Goal: Task Accomplishment & Management: Manage account settings

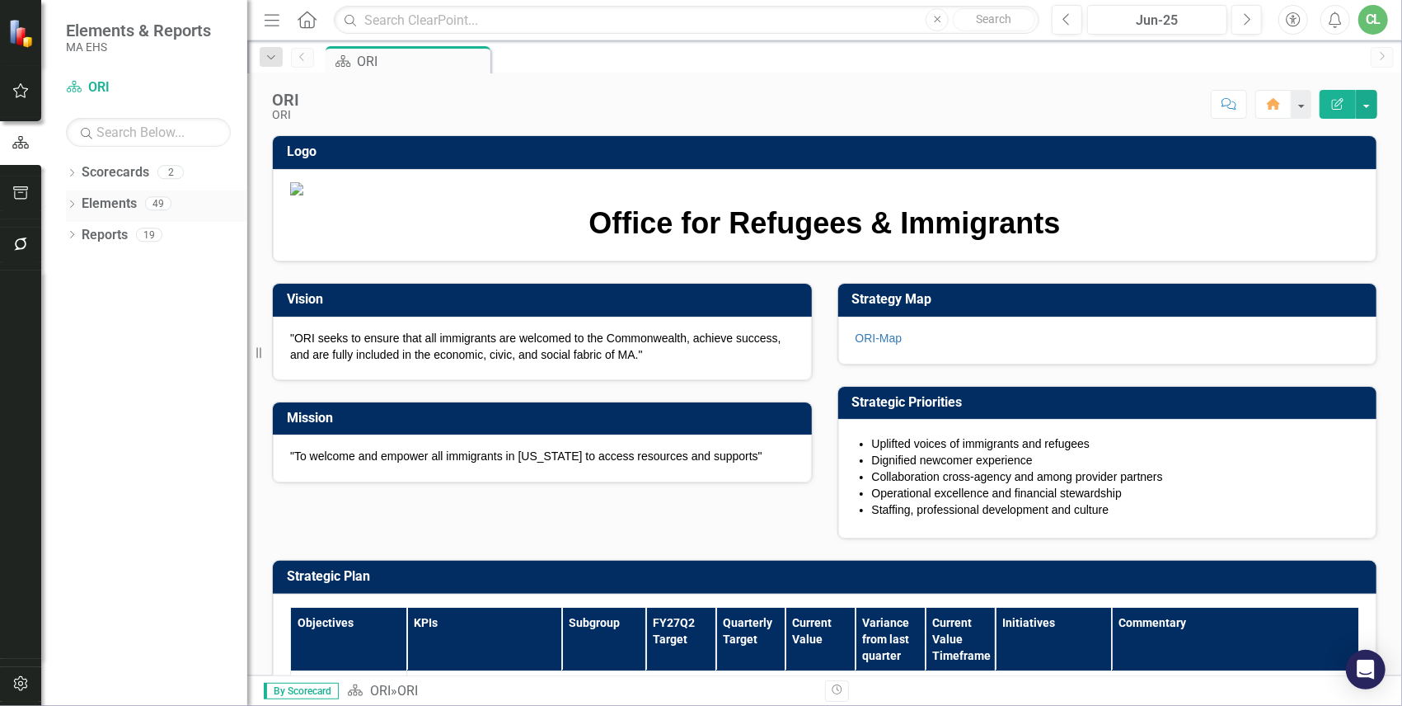
click at [109, 207] on link "Elements" at bounding box center [109, 204] width 55 height 19
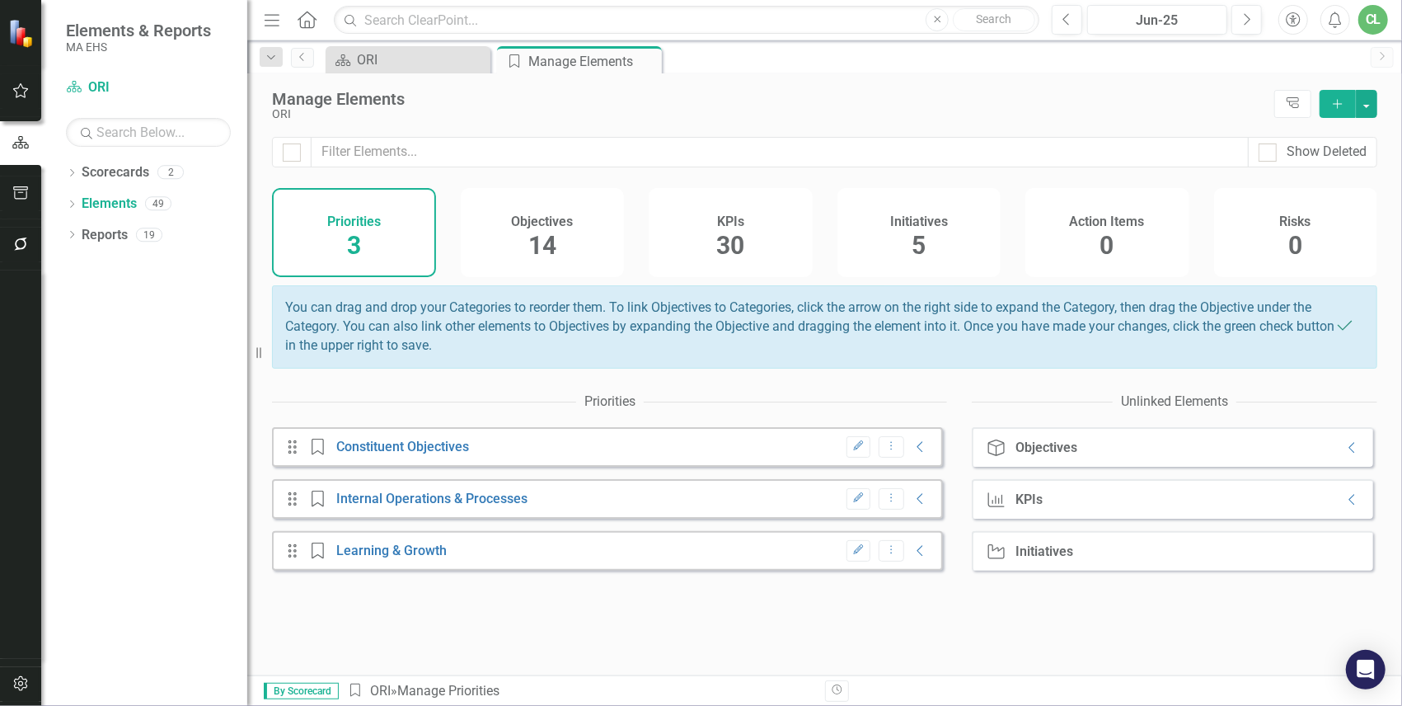
click at [742, 247] on div "KPIs 30" at bounding box center [731, 232] width 164 height 89
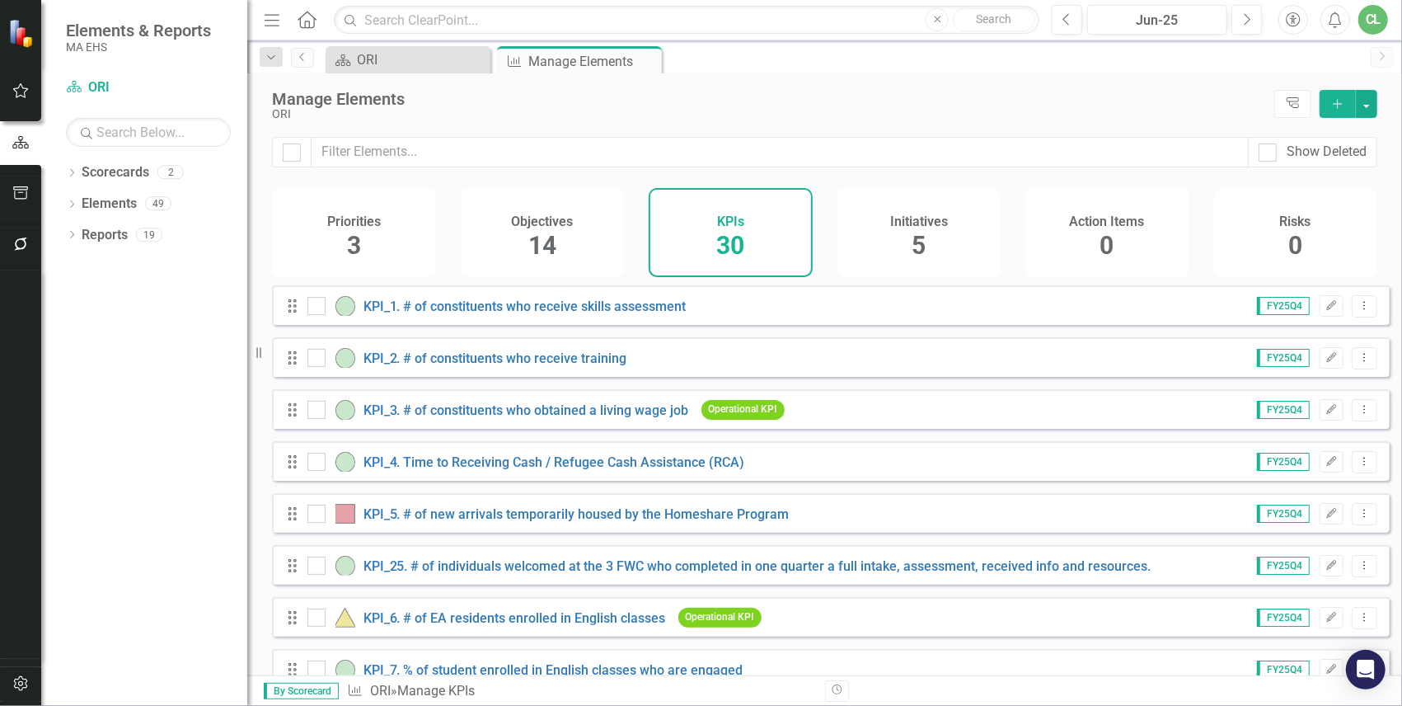
click at [491, 316] on div "KPI_1. # of constituents who receive skills assessment" at bounding box center [498, 306] width 383 height 20
click at [491, 314] on link "KPI_1. # of constituents who receive skills assessment" at bounding box center [525, 306] width 323 height 16
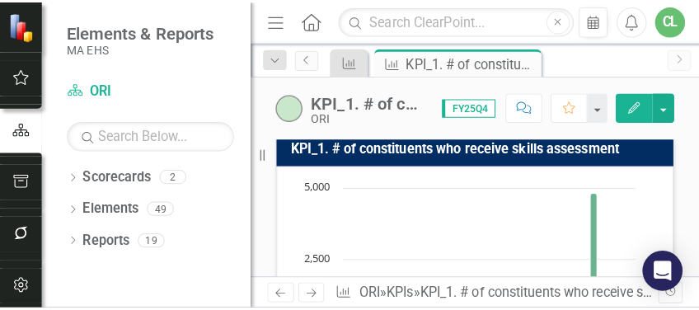
scroll to position [110, 0]
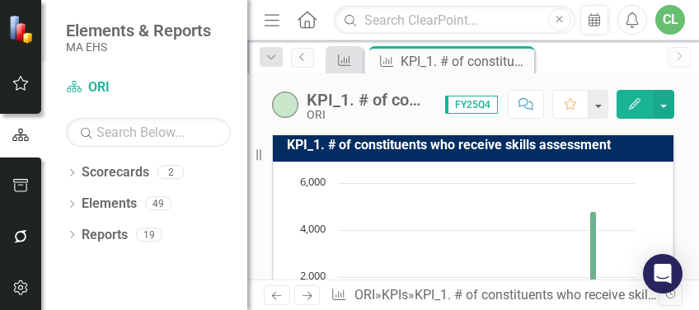
click at [270, 18] on icon "Menu" at bounding box center [271, 19] width 21 height 17
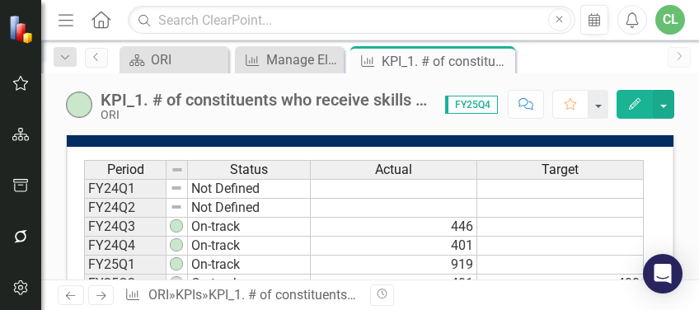
scroll to position [714, 0]
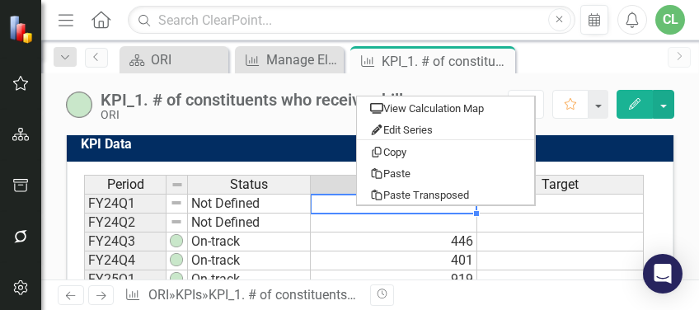
click at [670, 157] on div "KPI Data Last Calculated Period Status Actual Target FY24Q1 Not Defined FY24Q2 …" at bounding box center [370, 315] width 633 height 417
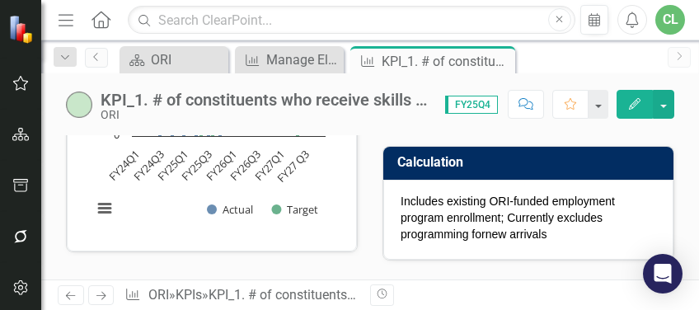
scroll to position [312, 0]
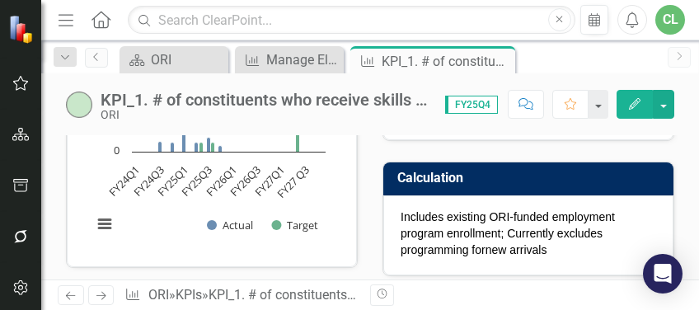
click at [553, 244] on p "Includes existing ORI-funded employment program enrollment; Currently excludes …" at bounding box center [529, 233] width 256 height 49
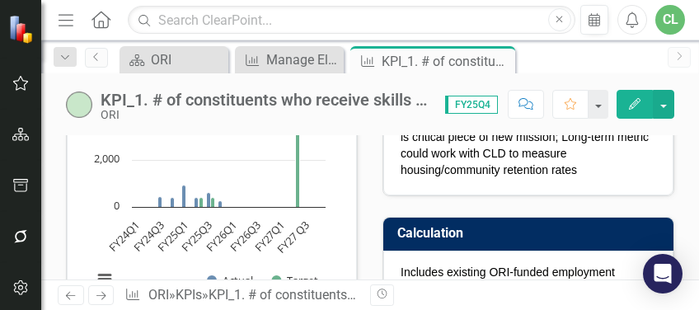
scroll to position [257, 0]
click at [101, 297] on icon "Next" at bounding box center [101, 295] width 14 height 11
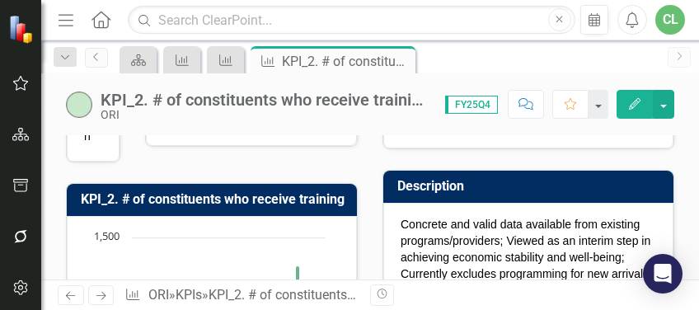
scroll to position [54, 0]
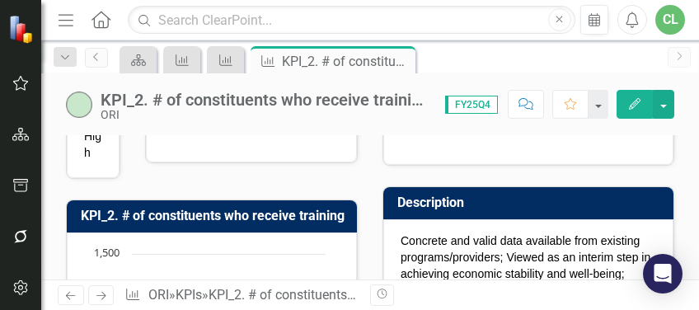
click at [106, 296] on icon "Next" at bounding box center [101, 295] width 14 height 11
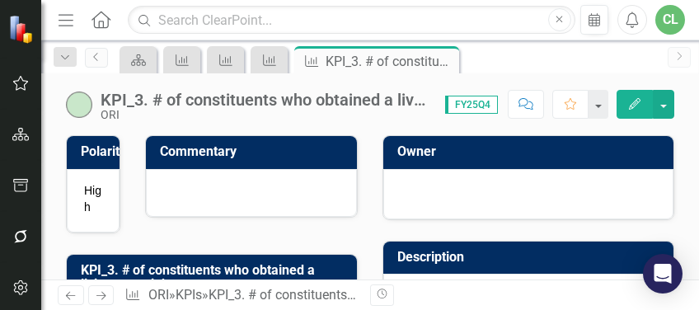
click at [346, 99] on div "KPI_3. # of constituents who obtained a living wage job" at bounding box center [265, 100] width 328 height 18
click at [101, 302] on link "Next" at bounding box center [101, 295] width 26 height 20
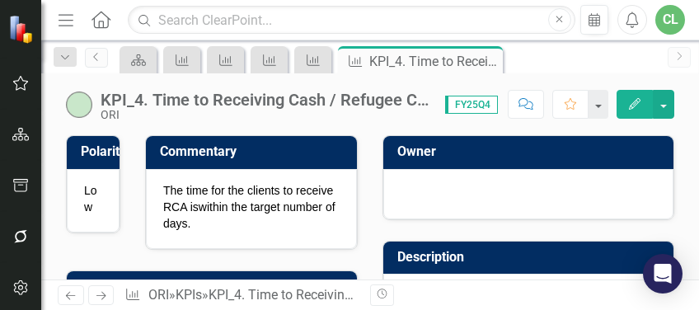
click at [73, 298] on icon "Previous" at bounding box center [70, 295] width 14 height 11
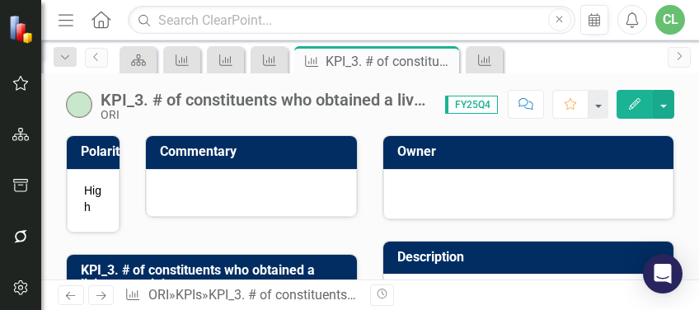
click at [73, 298] on icon "Previous" at bounding box center [70, 295] width 14 height 11
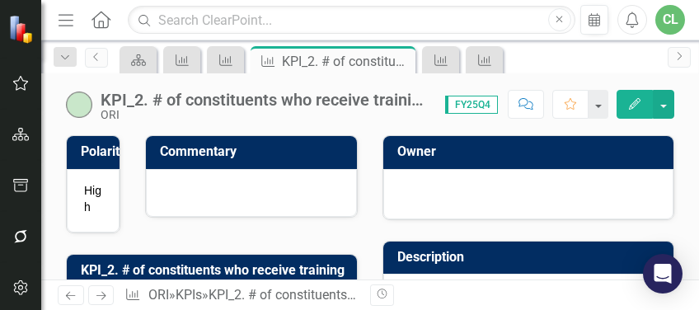
click at [73, 298] on icon "Previous" at bounding box center [70, 295] width 14 height 11
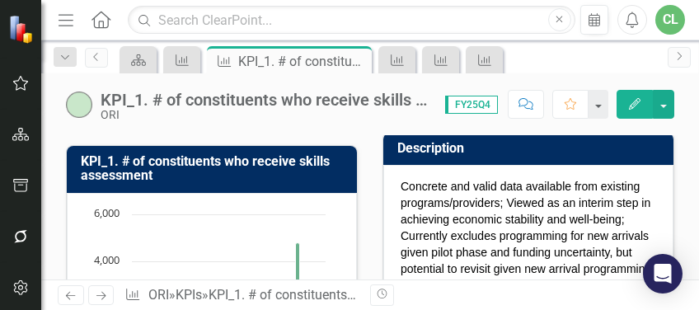
scroll to position [110, 0]
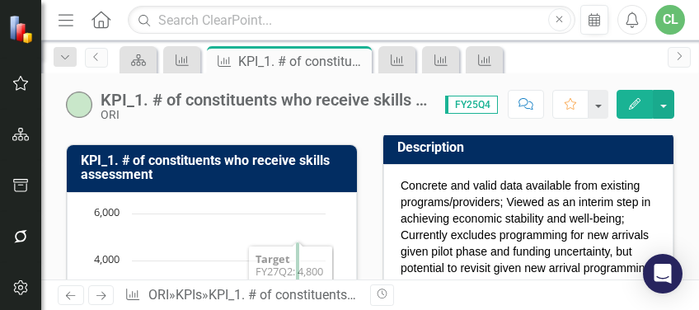
click at [96, 298] on icon "Next" at bounding box center [101, 295] width 14 height 11
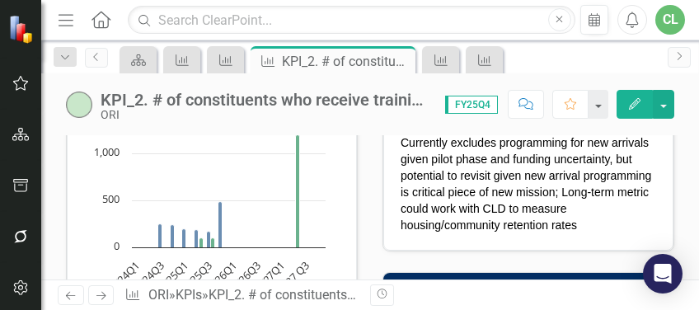
scroll to position [219, 0]
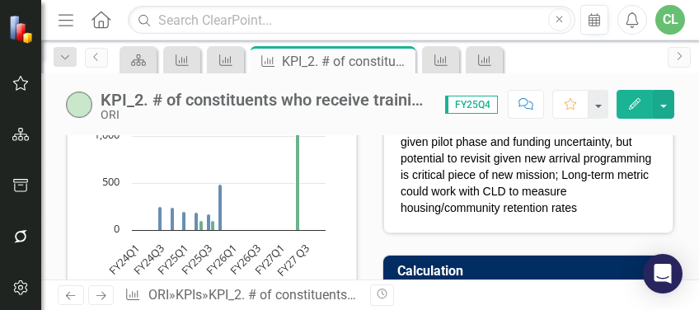
drag, startPoint x: 630, startPoint y: 208, endPoint x: 488, endPoint y: 181, distance: 144.4
click at [488, 181] on p "Concrete and valid data available from existing programs/providers; Viewed as a…" at bounding box center [529, 142] width 256 height 148
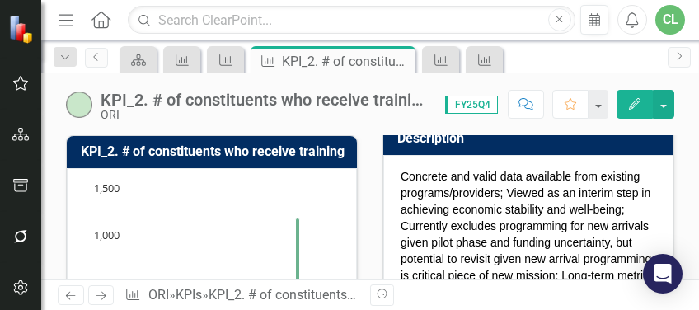
scroll to position [110, 0]
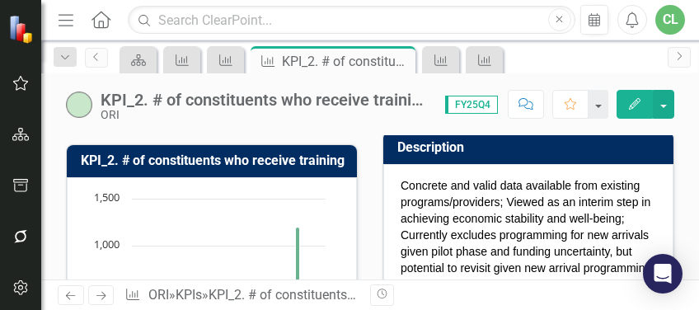
click at [401, 182] on p "Concrete and valid data available from existing programs/providers; Viewed as a…" at bounding box center [529, 251] width 256 height 148
click at [401, 183] on p "Concrete and valid data available from existing programs/providers; Viewed as a…" at bounding box center [529, 251] width 256 height 148
click at [401, 182] on p "Concrete and valid data available from existing programs/providers; Viewed as a…" at bounding box center [529, 251] width 256 height 148
click at [481, 216] on p "Concrete and valid data available from existing programs/providers; Viewed as a…" at bounding box center [529, 251] width 256 height 148
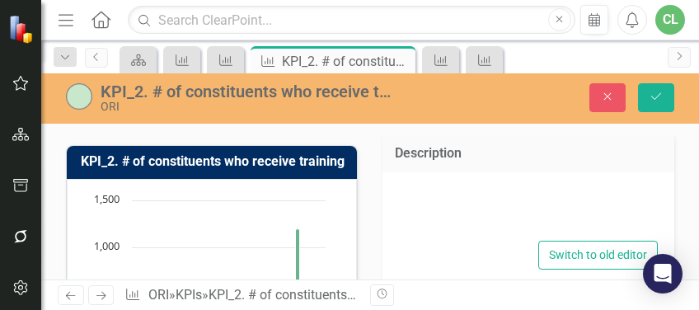
type textarea "<p>Concrete and valid data available from existing programs/providers; Viewed a…"
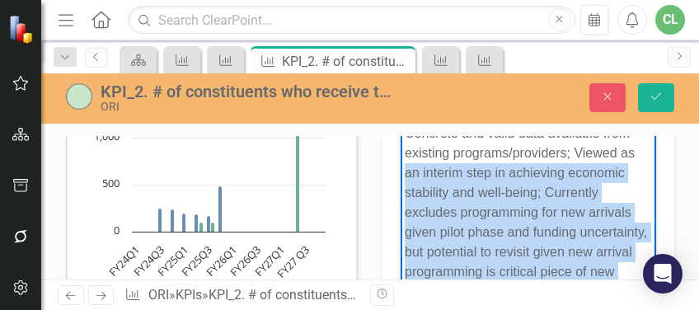
scroll to position [165, 0]
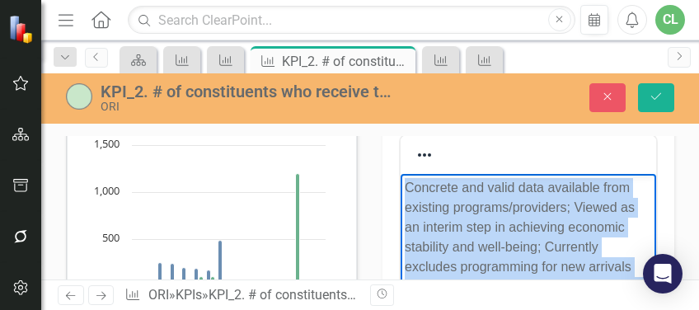
drag, startPoint x: 621, startPoint y: 392, endPoint x: 406, endPoint y: 183, distance: 300.2
click at [406, 183] on p "Concrete and valid data available from existing programs/providers; Viewed as a…" at bounding box center [528, 286] width 247 height 218
copy p "Concrete and valid data available from existing programs/providers; Viewed as a…"
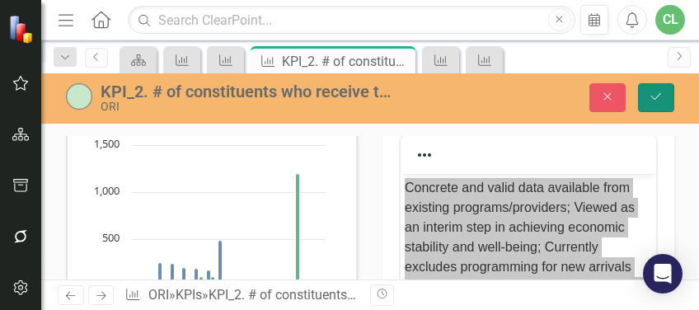
click at [659, 102] on button "Save" at bounding box center [656, 97] width 36 height 29
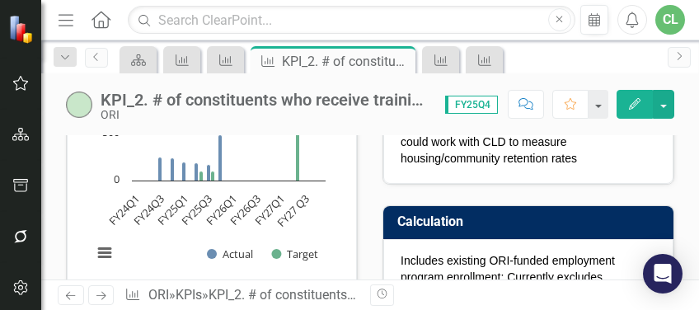
scroll to position [330, 0]
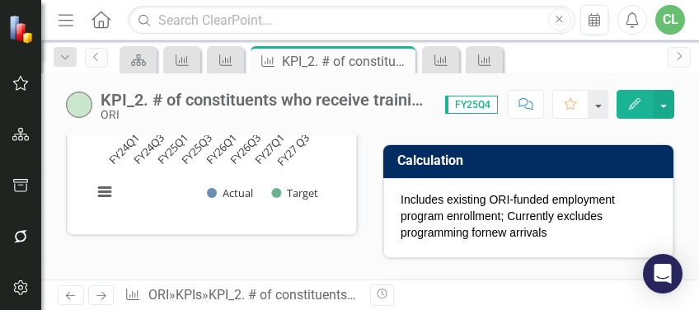
click at [521, 226] on p "Includes existing ORI-funded employment program enrollment; Currently excludes …" at bounding box center [529, 215] width 256 height 49
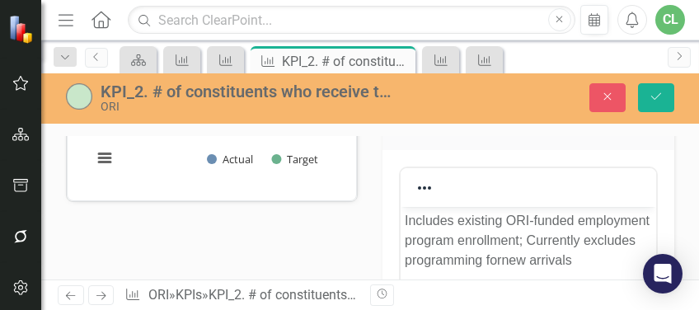
scroll to position [439, 0]
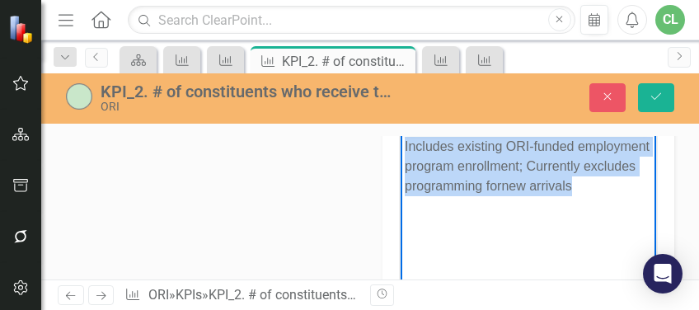
drag, startPoint x: 453, startPoint y: 201, endPoint x: 401, endPoint y: 145, distance: 76.4
click at [401, 145] on body "Includes existing ORI-funded employment program enrollment; Currently excludes …" at bounding box center [529, 256] width 256 height 247
copy p "Includes existing ORI-funded employment program enrollment; Currently excludes …"
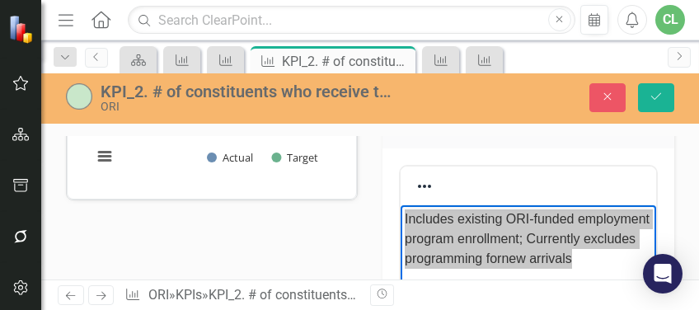
scroll to position [384, 0]
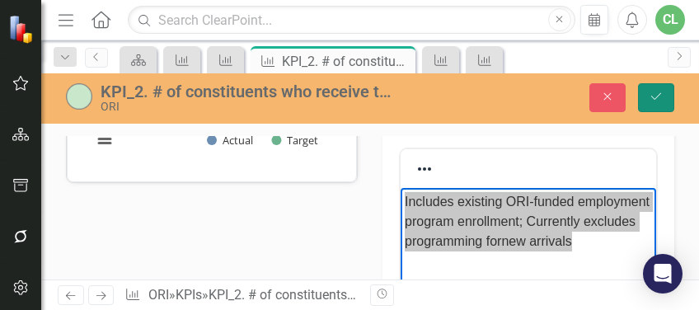
drag, startPoint x: 651, startPoint y: 96, endPoint x: 437, endPoint y: 144, distance: 219.8
click at [651, 96] on icon "Save" at bounding box center [656, 97] width 15 height 12
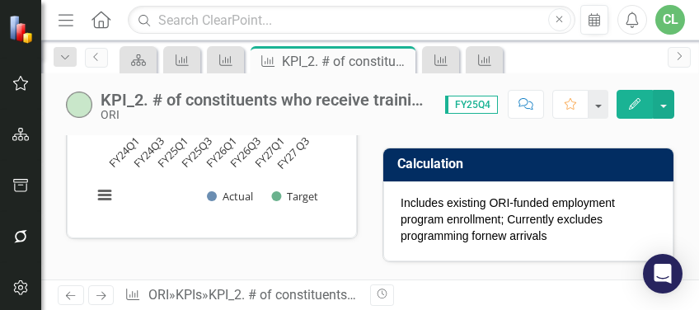
scroll to position [330, 0]
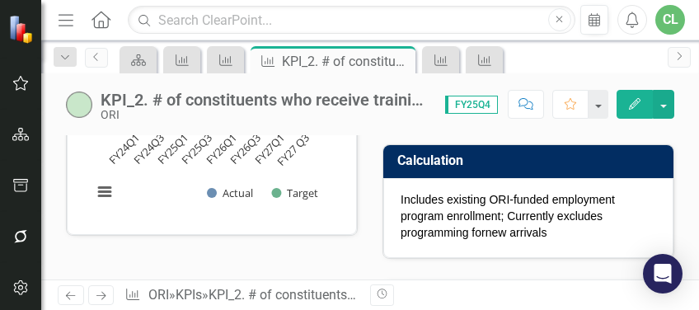
click at [106, 297] on icon "Next" at bounding box center [101, 295] width 14 height 11
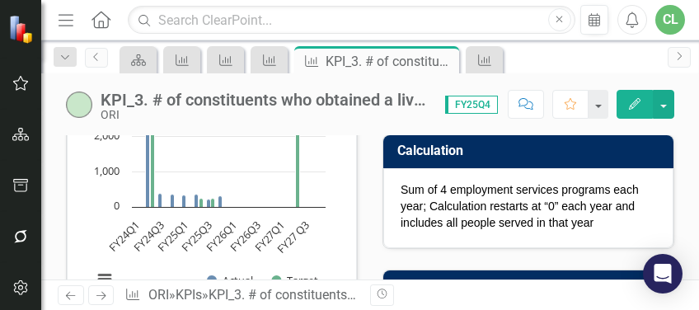
scroll to position [275, 0]
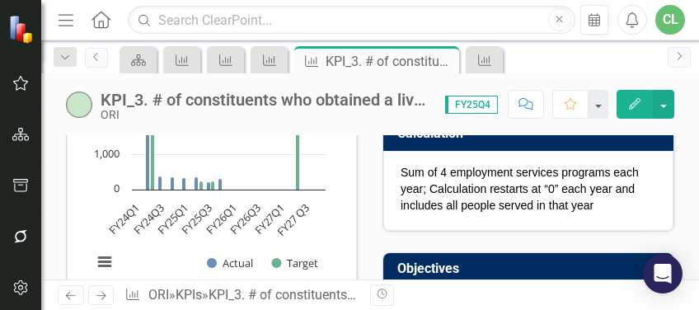
click at [63, 290] on link "Previous" at bounding box center [71, 295] width 26 height 20
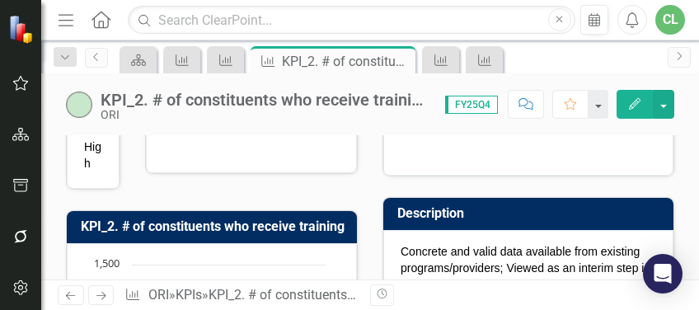
scroll to position [110, 0]
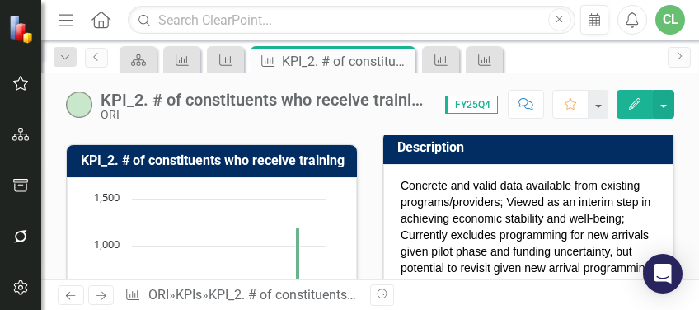
click at [77, 295] on icon "Previous" at bounding box center [70, 295] width 14 height 11
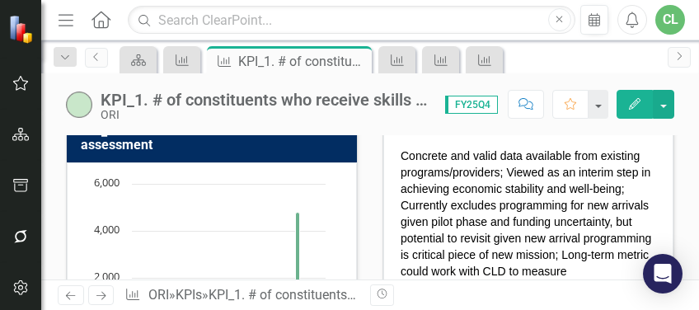
scroll to position [165, 0]
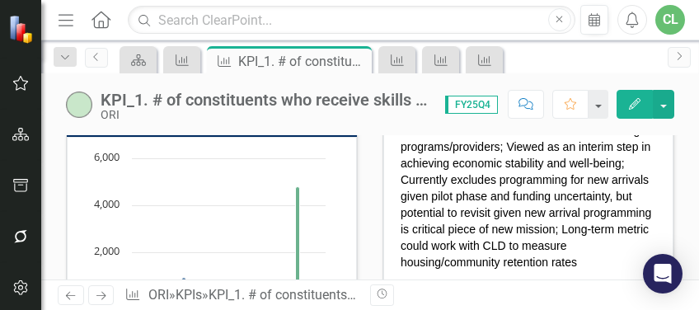
click at [108, 297] on link "Next" at bounding box center [101, 295] width 26 height 20
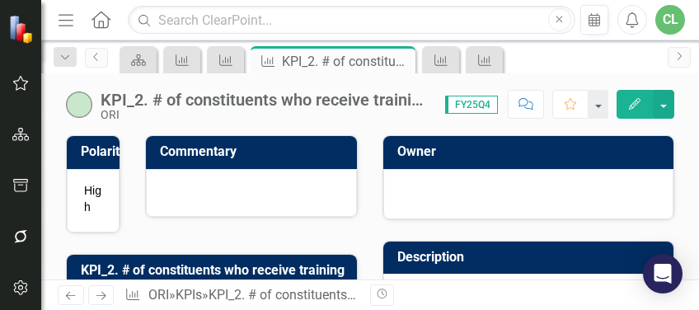
click at [104, 297] on icon at bounding box center [101, 296] width 10 height 8
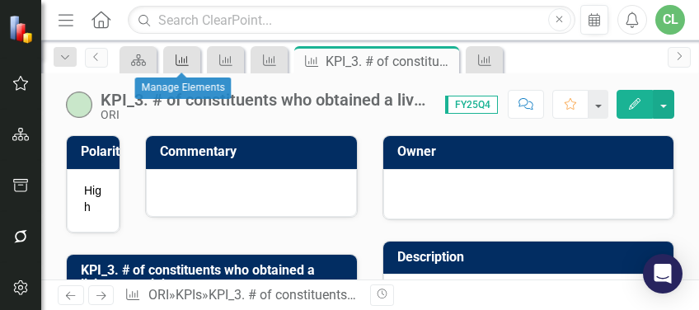
click at [179, 68] on div "KPI" at bounding box center [178, 59] width 23 height 21
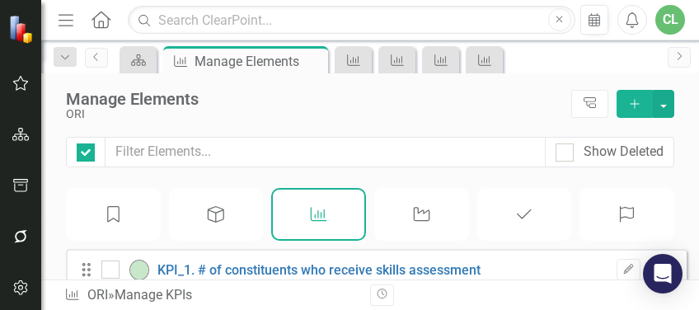
checkbox input "false"
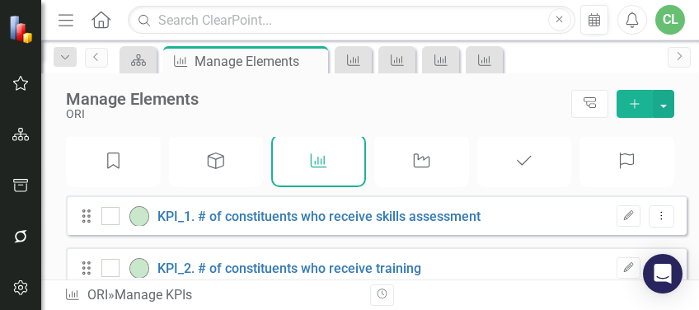
scroll to position [110, 0]
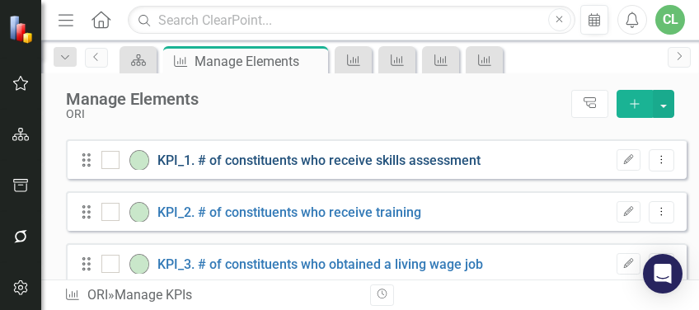
click at [342, 168] on link "KPI_1. # of constituents who receive skills assessment" at bounding box center [318, 161] width 323 height 16
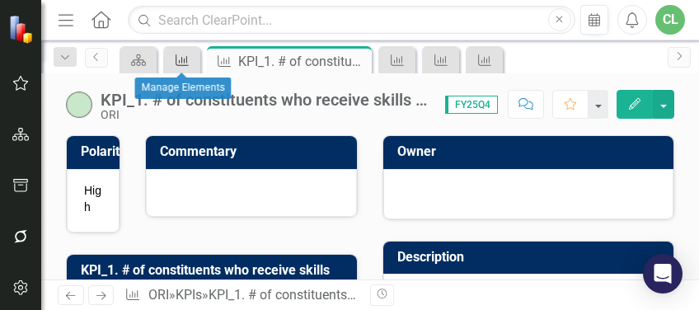
click at [177, 63] on icon "KPI" at bounding box center [182, 60] width 16 height 13
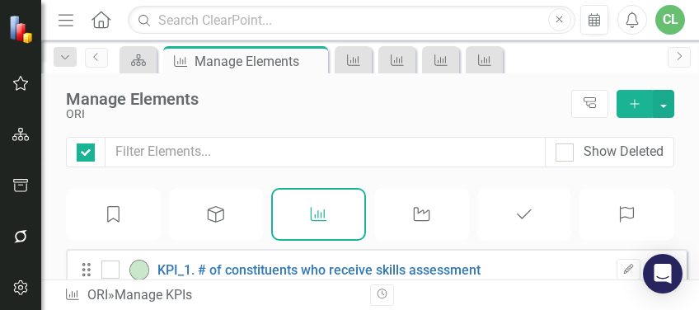
checkbox input "false"
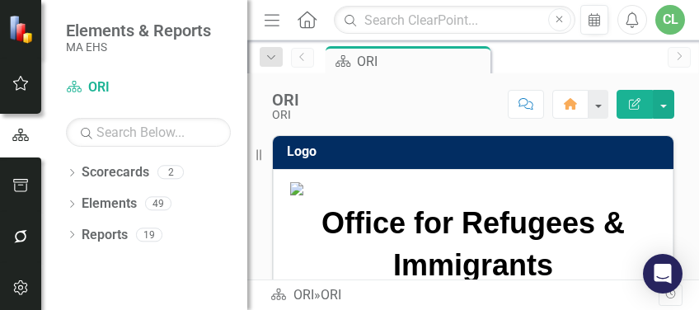
click at [270, 22] on icon "Menu" at bounding box center [271, 19] width 21 height 17
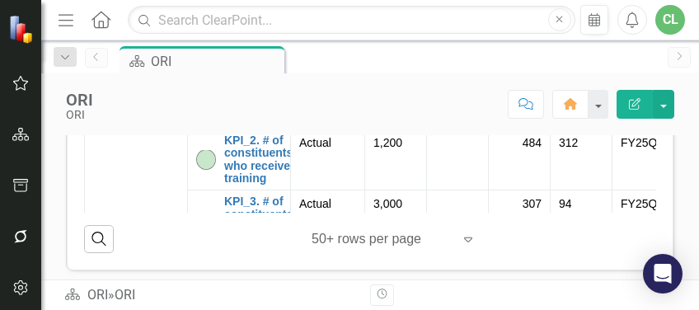
scroll to position [54, 0]
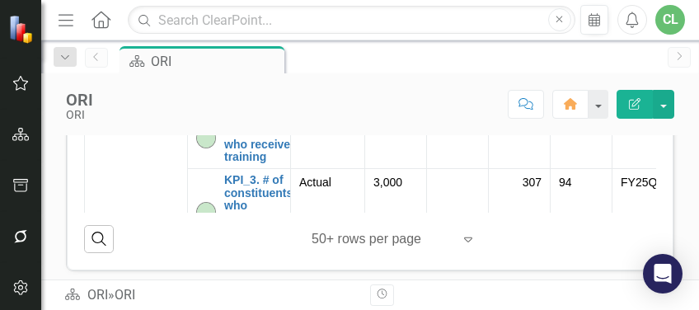
click at [240, 102] on link "KPI_1. # of constituents who receive skills assessment" at bounding box center [258, 70] width 68 height 63
